Goal: Information Seeking & Learning: Find specific fact

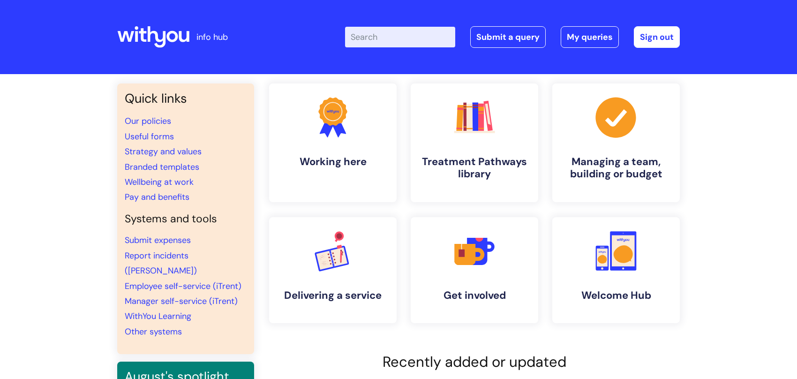
click at [430, 36] on input "Enter your search term here..." at bounding box center [400, 37] width 110 height 21
type input "investors in people"
click button "Search" at bounding box center [0, 0] width 0 height 0
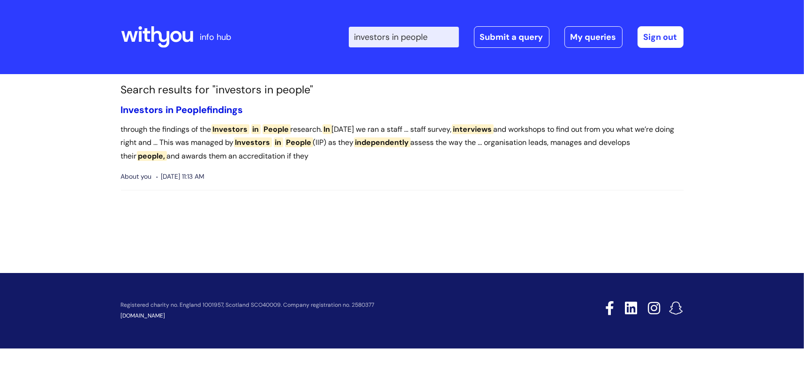
click at [201, 104] on span "People" at bounding box center [191, 110] width 31 height 12
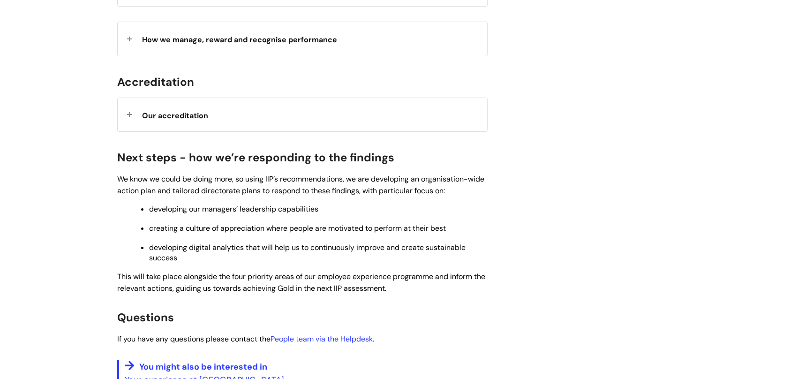
scroll to position [1407, 0]
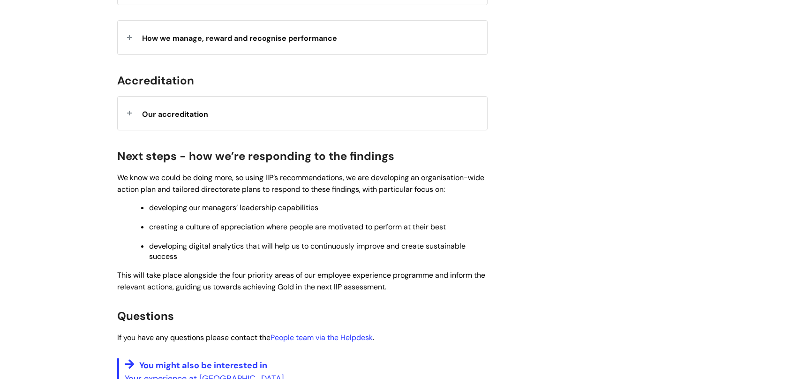
click at [139, 108] on div "Our accreditation" at bounding box center [302, 113] width 369 height 33
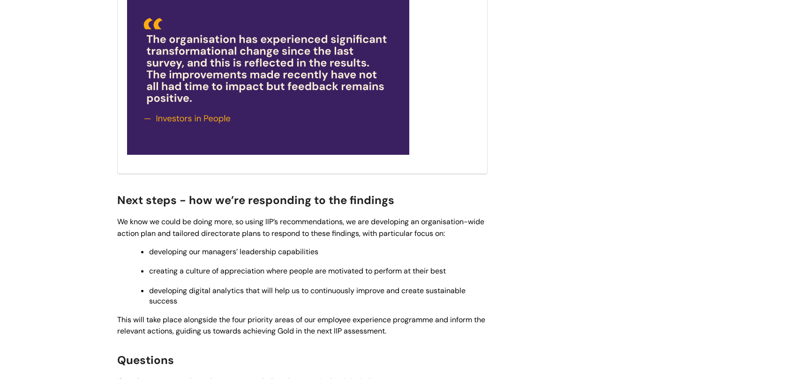
scroll to position [1782, 0]
